Goal: Navigation & Orientation: Find specific page/section

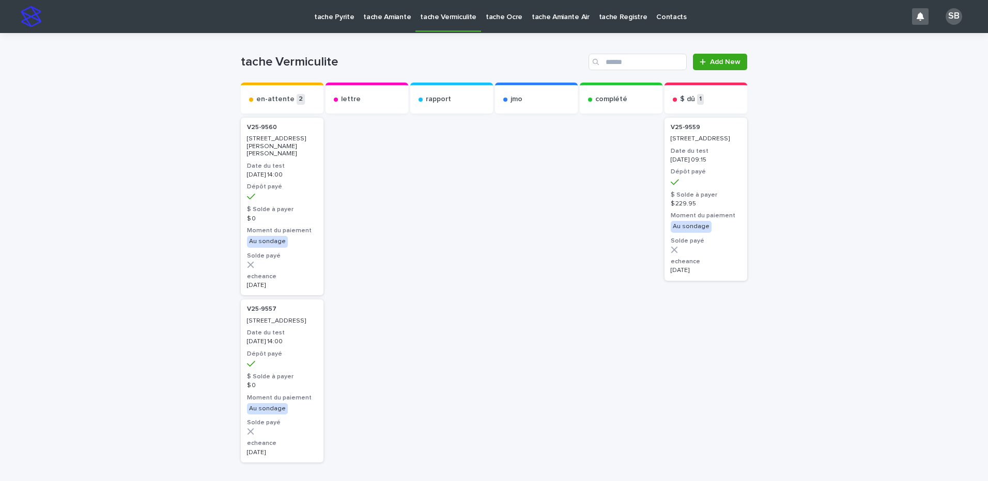
click at [338, 21] on link "tache Pyrite" at bounding box center [333, 16] width 49 height 32
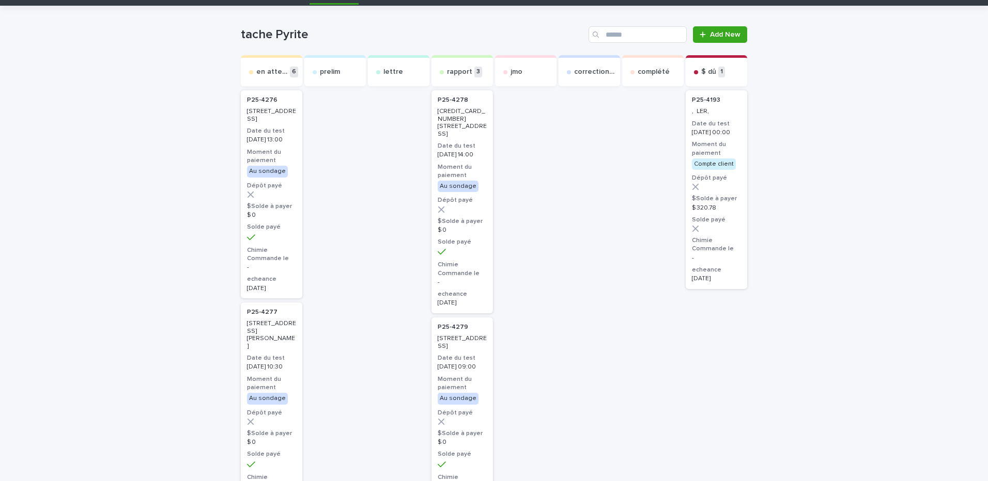
scroll to position [52, 0]
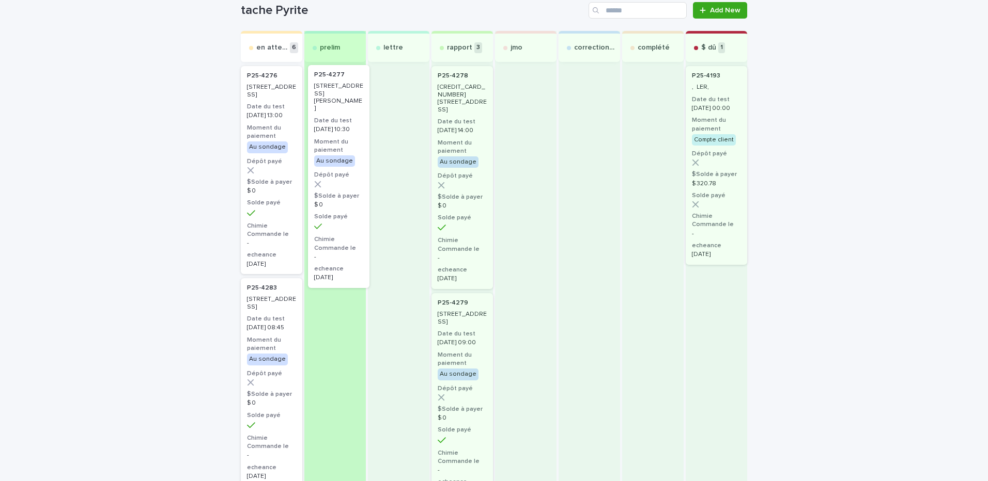
drag, startPoint x: 266, startPoint y: 353, endPoint x: 330, endPoint y: 115, distance: 246.4
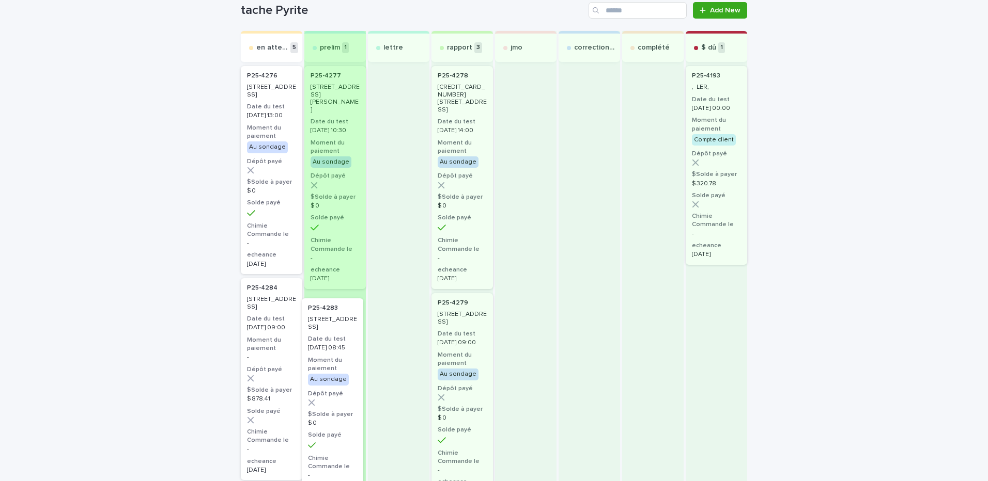
drag, startPoint x: 267, startPoint y: 339, endPoint x: 339, endPoint y: 344, distance: 72.0
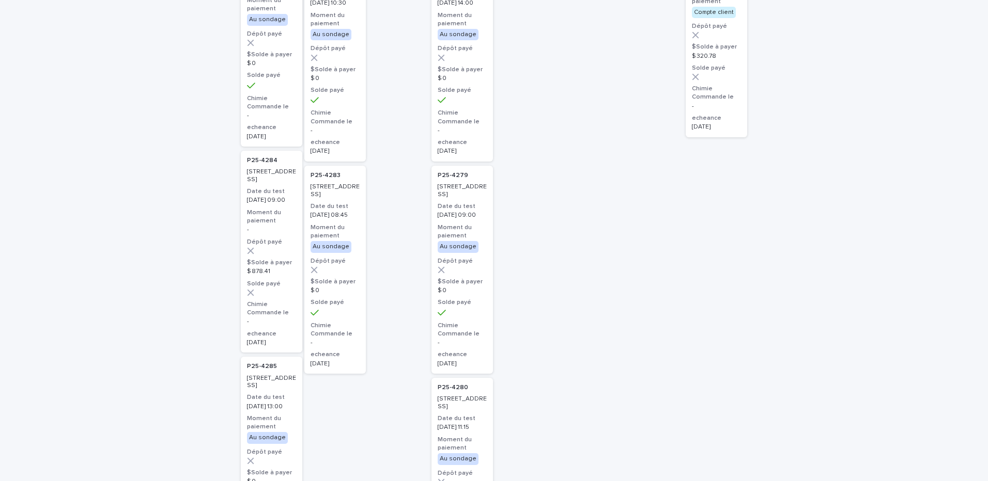
scroll to position [207, 0]
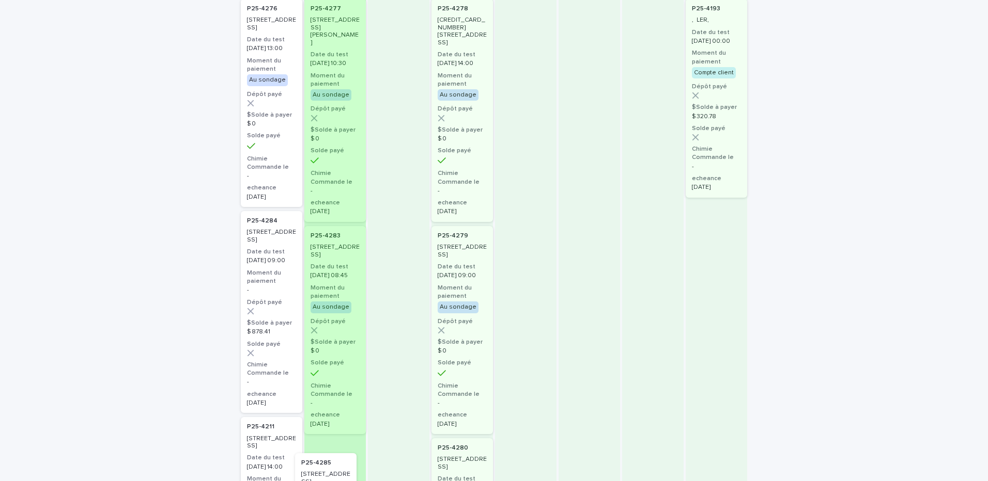
drag, startPoint x: 267, startPoint y: 393, endPoint x: 328, endPoint y: 399, distance: 61.8
click at [328, 399] on div "en attente 4 P25-[STREET_ADDRESS] Date du test [DATE] 13:00 Moment du paiement …" at bounding box center [494, 347] width 506 height 767
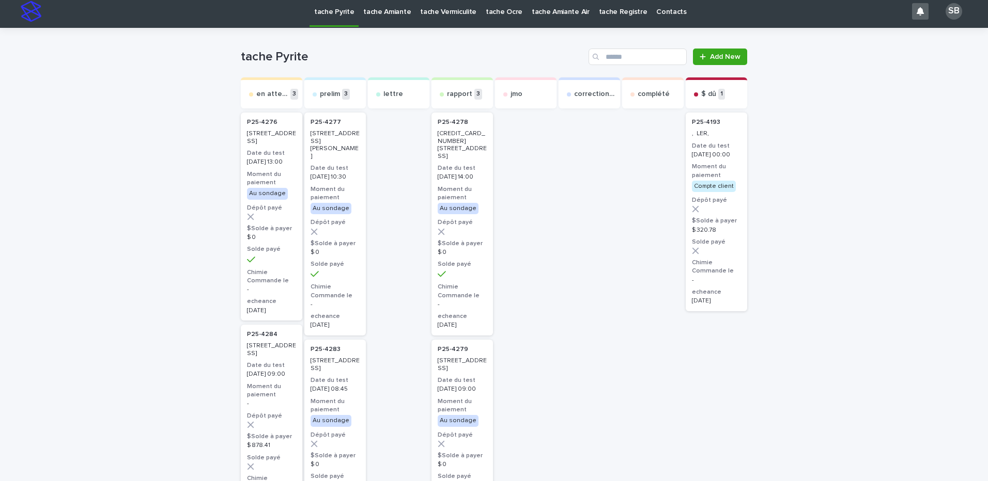
scroll to position [0, 0]
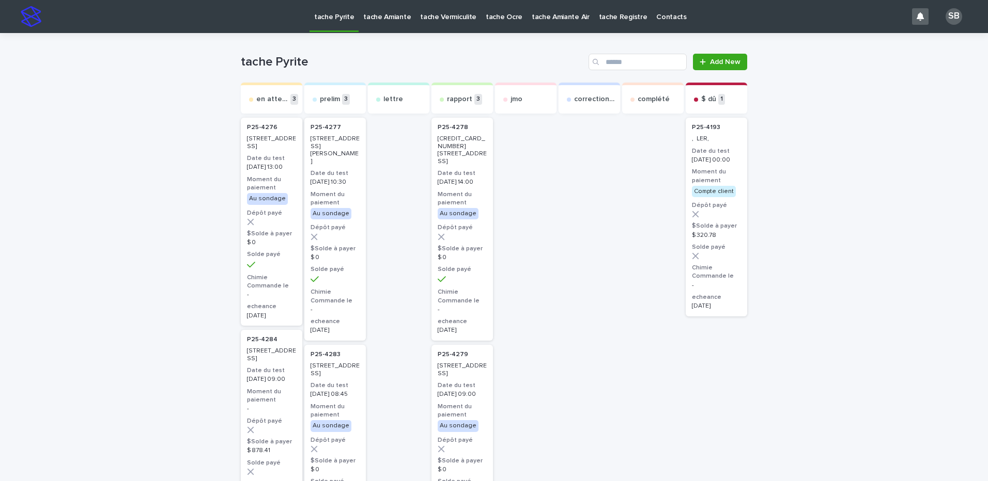
click at [428, 17] on p "tache Vermiculite" at bounding box center [448, 11] width 56 height 22
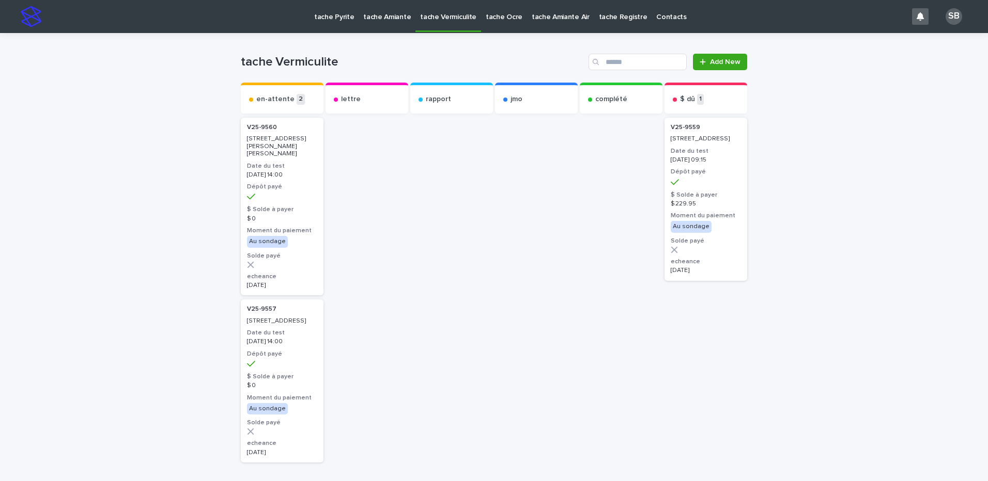
click at [335, 15] on p "tache Pyrite" at bounding box center [334, 11] width 40 height 22
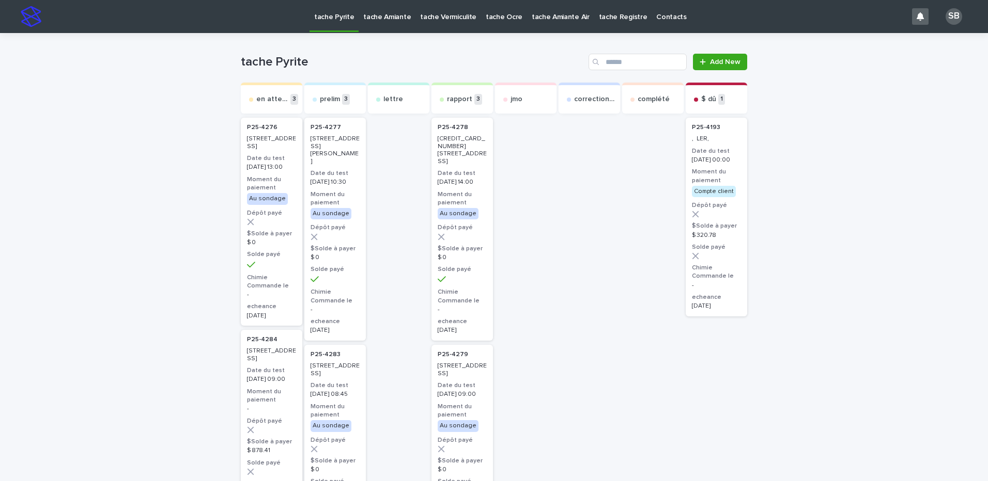
click at [421, 22] on link "tache Vermiculite" at bounding box center [448, 16] width 66 height 32
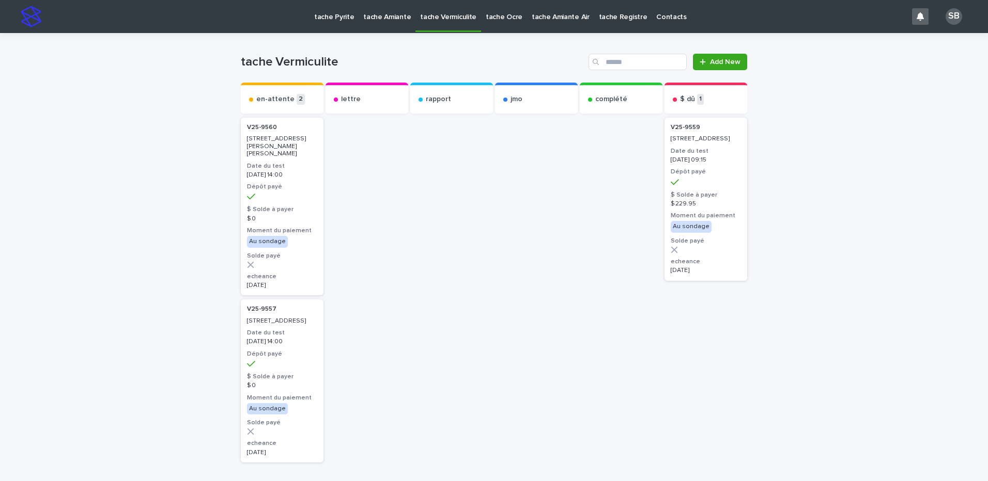
click at [342, 18] on p "tache Pyrite" at bounding box center [334, 11] width 40 height 22
